Goal: Task Accomplishment & Management: Use online tool/utility

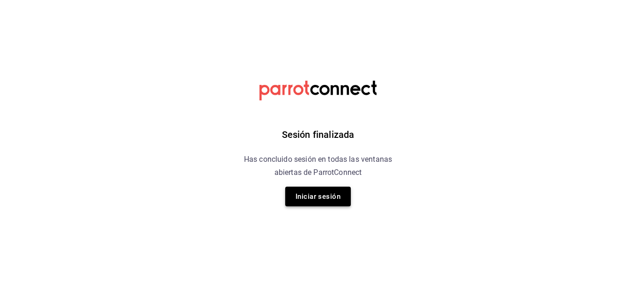
click at [298, 201] on button "Iniciar sesión" at bounding box center [318, 196] width 66 height 20
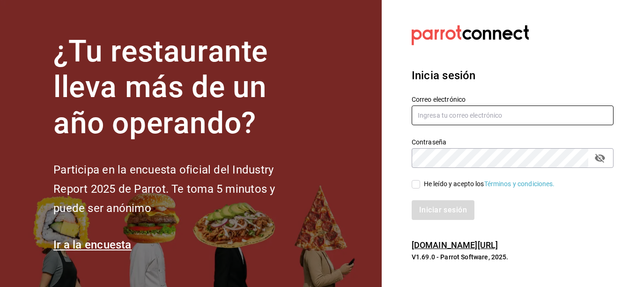
type input "lcortes@flamingosgolf.com.mx"
click at [417, 183] on input "He leído y acepto los Términos y condiciones." at bounding box center [416, 184] width 8 height 8
checkbox input "true"
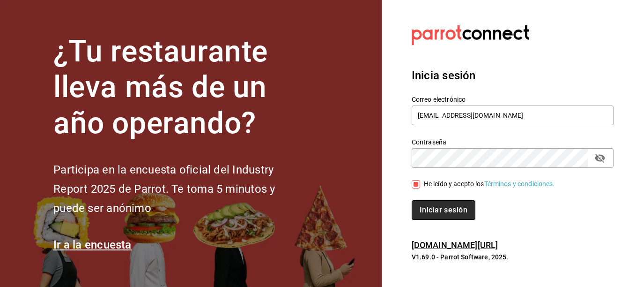
click at [440, 212] on button "Iniciar sesión" at bounding box center [444, 210] width 64 height 20
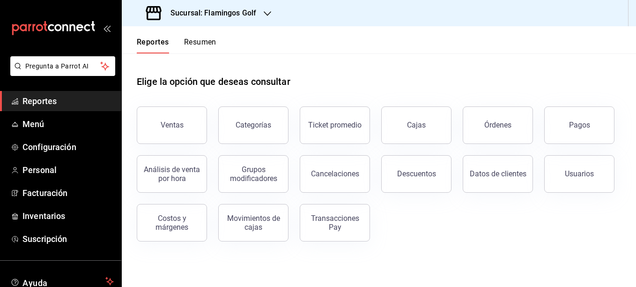
click at [268, 11] on icon "button" at bounding box center [267, 13] width 7 height 7
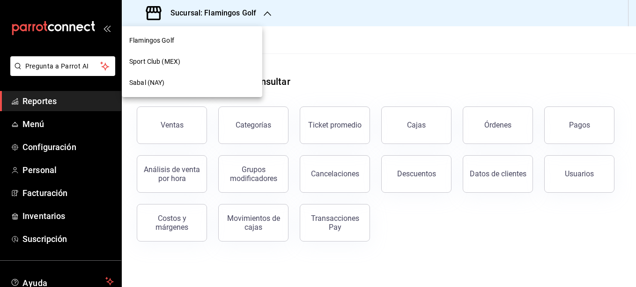
click at [145, 63] on span "Sport Club (MEX)" at bounding box center [154, 62] width 51 height 10
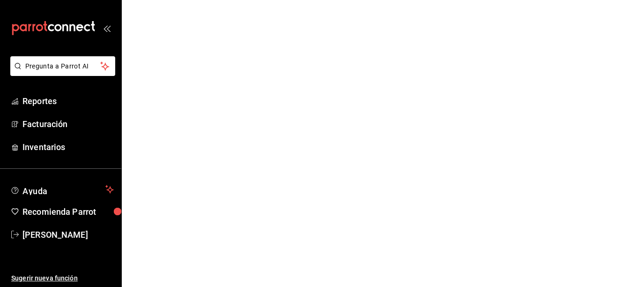
click at [278, 0] on html "Pregunta a Parrot AI Reportes Facturación Inventarios Ayuda Recomienda Parrot […" at bounding box center [318, 0] width 636 height 0
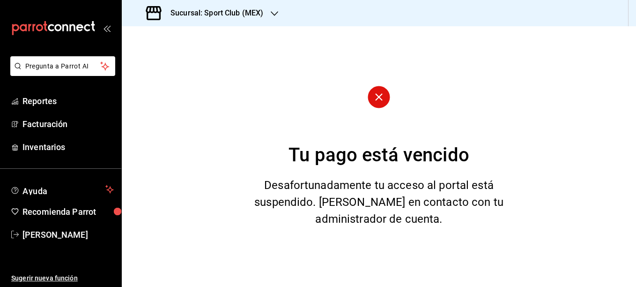
click at [269, 14] on div "Sucursal: Sport Club (MEX)" at bounding box center [205, 13] width 153 height 26
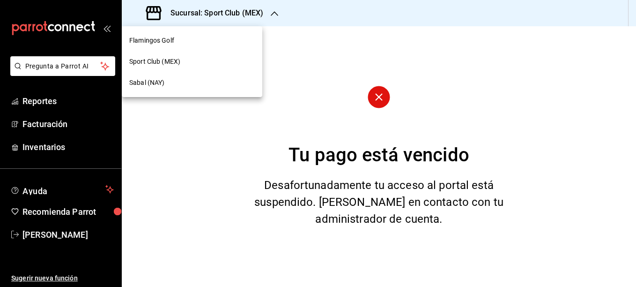
click at [152, 84] on span "Sabal (NAY)" at bounding box center [146, 83] width 35 height 10
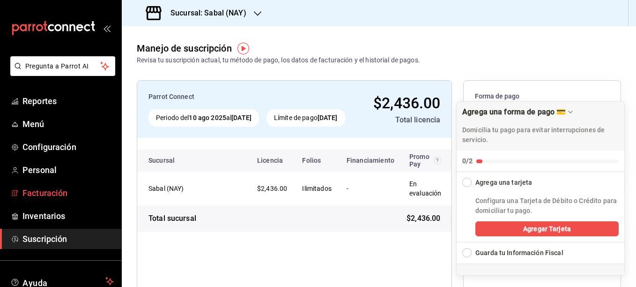
click at [37, 191] on span "Facturación" at bounding box center [67, 192] width 91 height 13
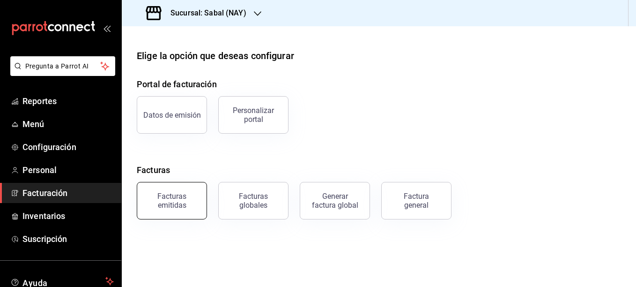
click at [180, 202] on div "Facturas emitidas" at bounding box center [172, 201] width 58 height 18
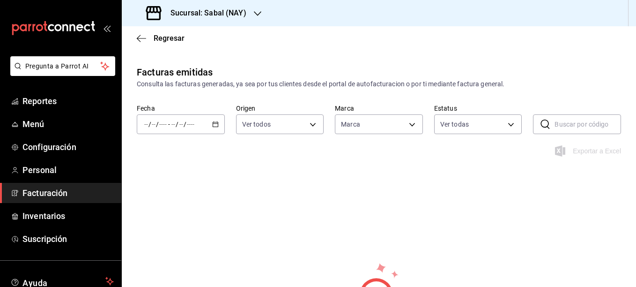
type input "7bb9fc4a-963e-4e00-9402-9ac56289446f"
click at [216, 127] on \(Stroke\) "button" at bounding box center [216, 124] width 6 height 5
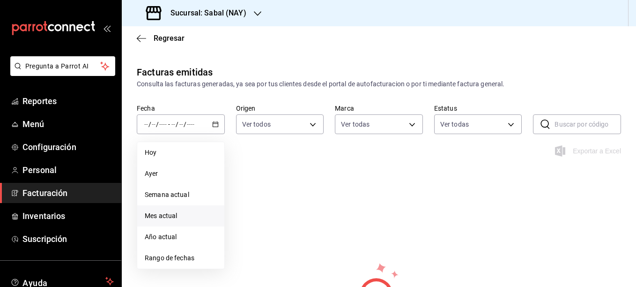
click at [170, 215] on span "Mes actual" at bounding box center [181, 216] width 72 height 10
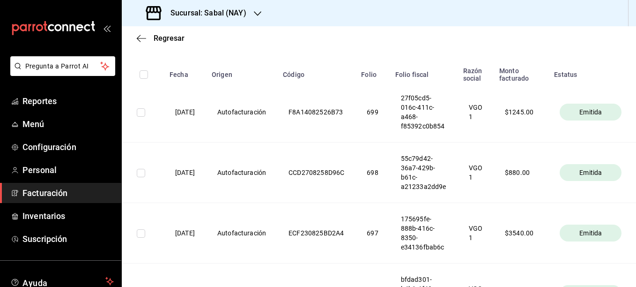
scroll to position [94, 0]
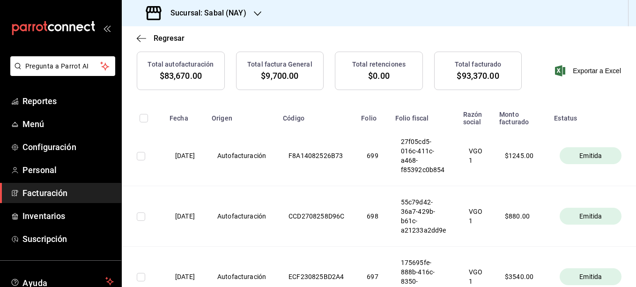
click at [140, 215] on input "checkbox" at bounding box center [141, 216] width 8 height 8
checkbox input "true"
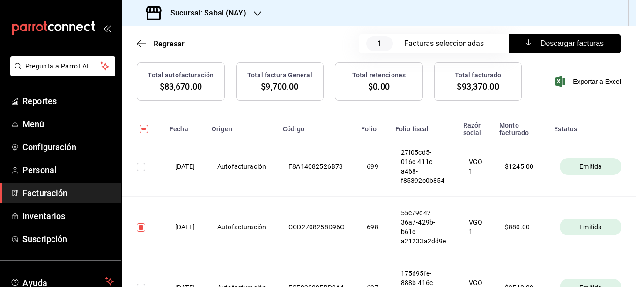
scroll to position [104, 0]
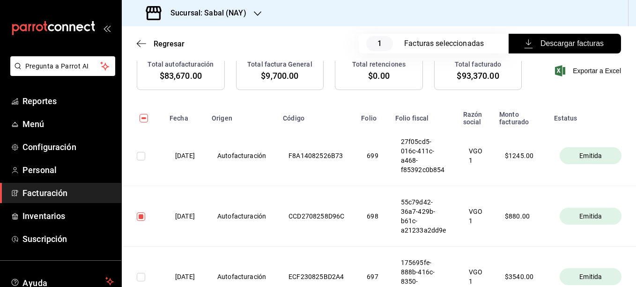
click at [140, 158] on input "checkbox" at bounding box center [141, 156] width 8 height 8
checkbox input "true"
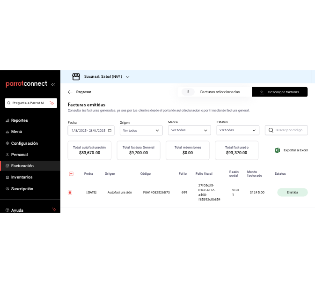
scroll to position [11, 0]
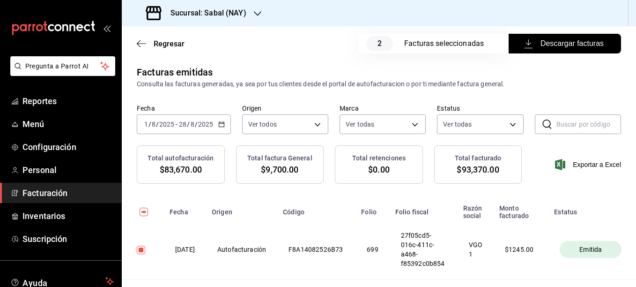
click at [558, 43] on span "Descargar facturas" at bounding box center [565, 43] width 78 height 11
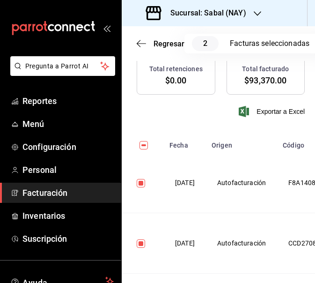
scroll to position [245, 0]
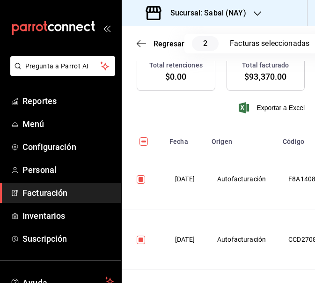
click at [106, 24] on div "mailbox folders" at bounding box center [60, 28] width 121 height 56
click at [104, 30] on icon "open_drawer_menu" at bounding box center [106, 27] width 7 height 7
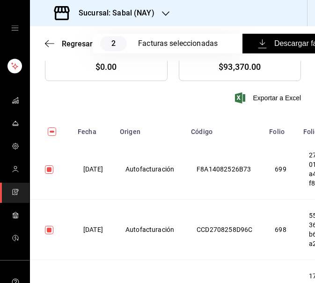
click at [52, 134] on input "checkbox" at bounding box center [52, 131] width 8 height 8
checkbox input "true"
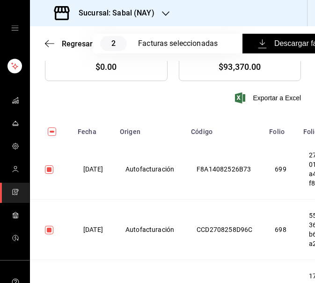
checkbox input "true"
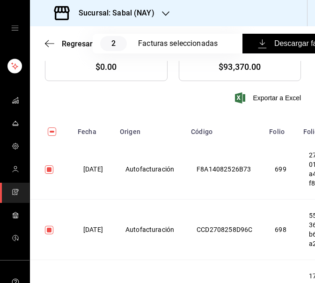
checkbox input "true"
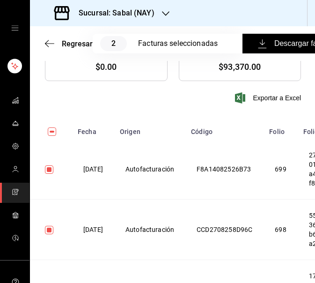
checkbox input "true"
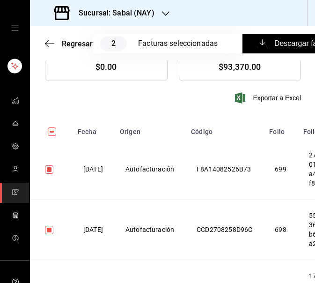
checkbox input "true"
click at [51, 134] on input "checkbox" at bounding box center [52, 131] width 8 height 8
checkbox input "false"
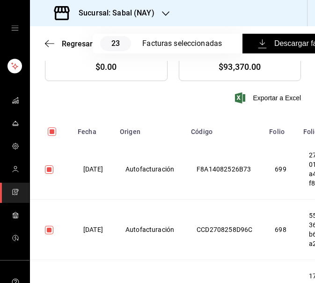
checkbox input "false"
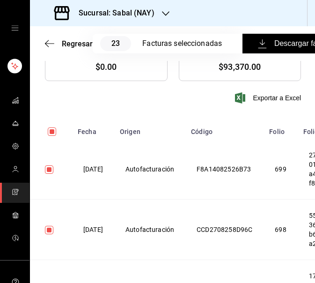
checkbox input "false"
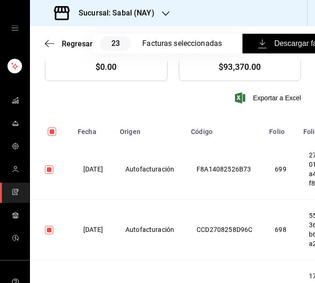
checkbox input "false"
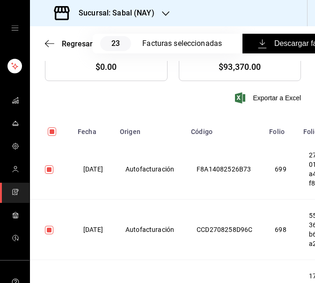
checkbox input "false"
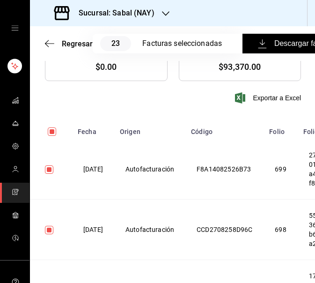
checkbox input "false"
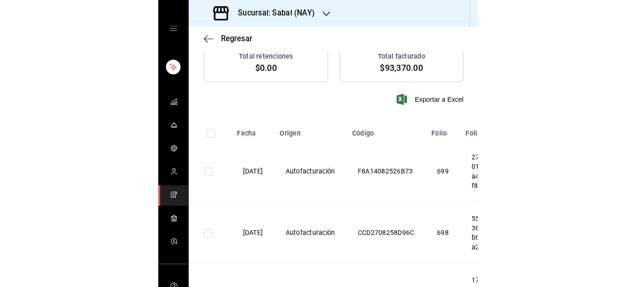
scroll to position [0, 0]
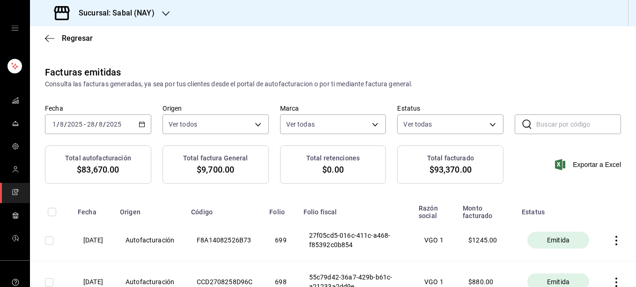
click at [13, 29] on icon "open drawer" at bounding box center [14, 27] width 7 height 7
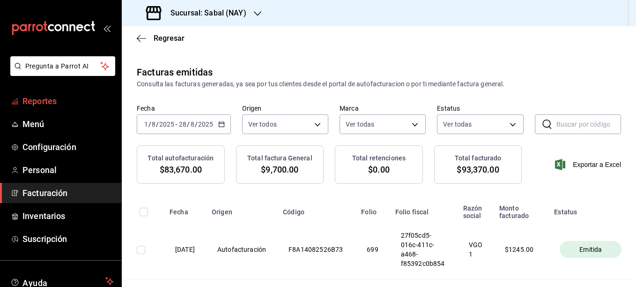
click at [28, 98] on span "Reportes" at bounding box center [67, 101] width 91 height 13
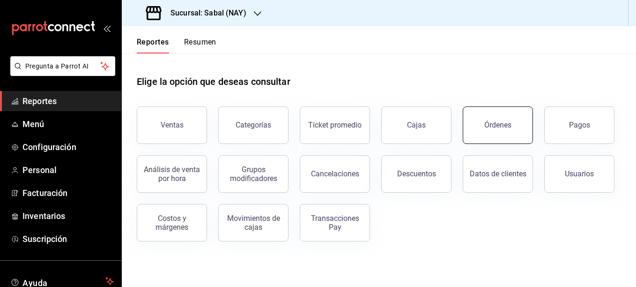
click at [493, 129] on button "Órdenes" at bounding box center [498, 124] width 70 height 37
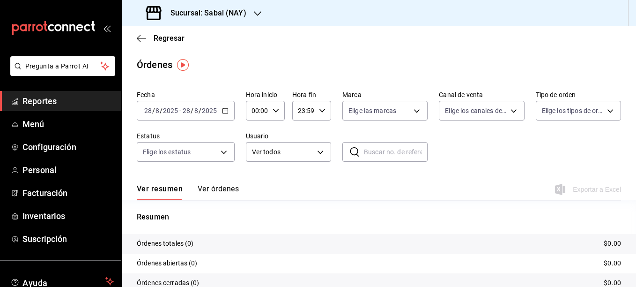
click at [226, 110] on \(Stroke\) "button" at bounding box center [225, 110] width 5 height 0
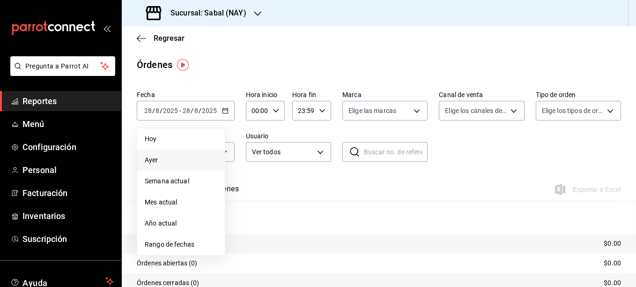
click at [158, 160] on span "Ayer" at bounding box center [181, 160] width 73 height 10
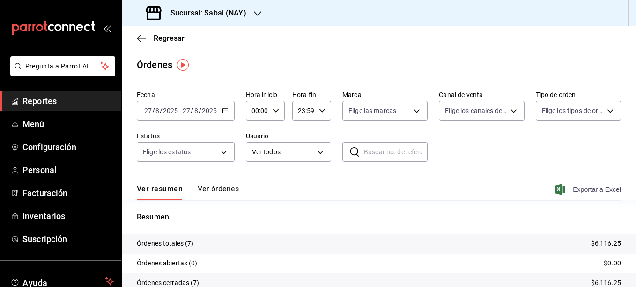
click at [580, 186] on span "Exportar a Excel" at bounding box center [589, 189] width 64 height 11
